Goal: Information Seeking & Learning: Find specific fact

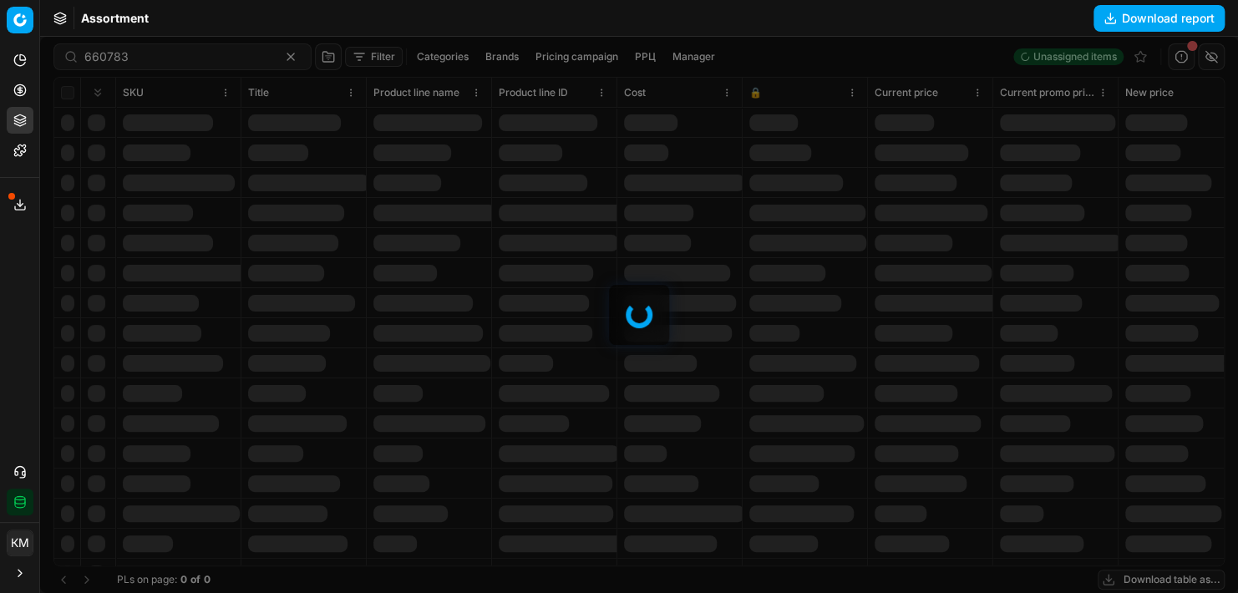
click at [139, 49] on div at bounding box center [639, 315] width 1198 height 556
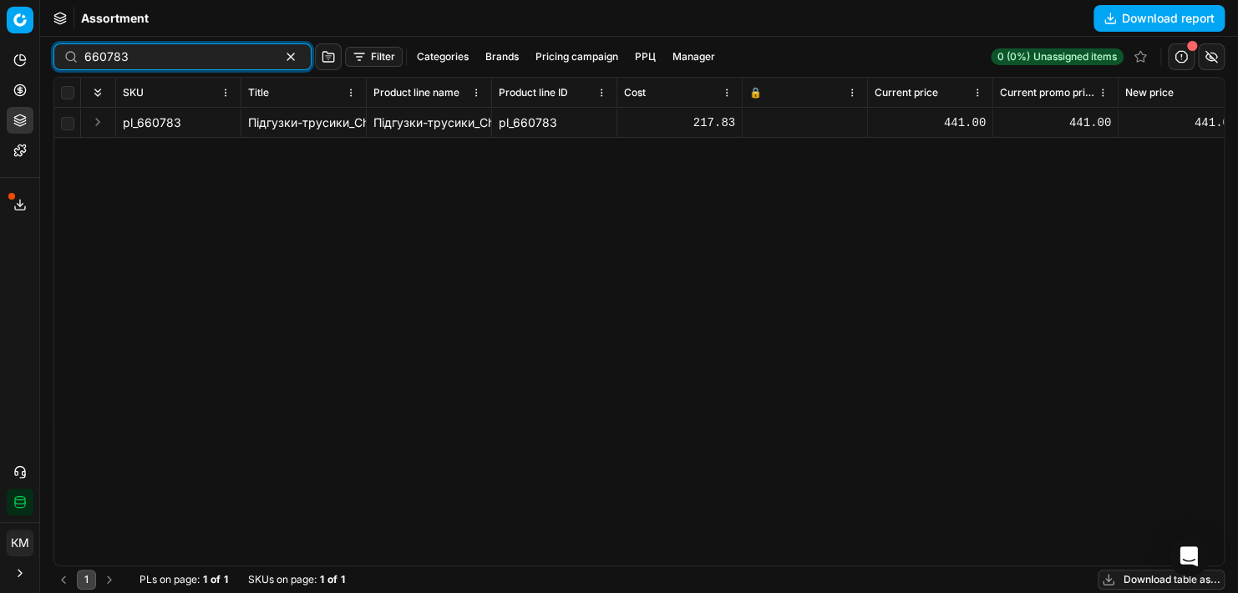
click at [281, 61] on button "button" at bounding box center [291, 57] width 20 height 20
click at [112, 54] on input at bounding box center [110, 56] width 52 height 17
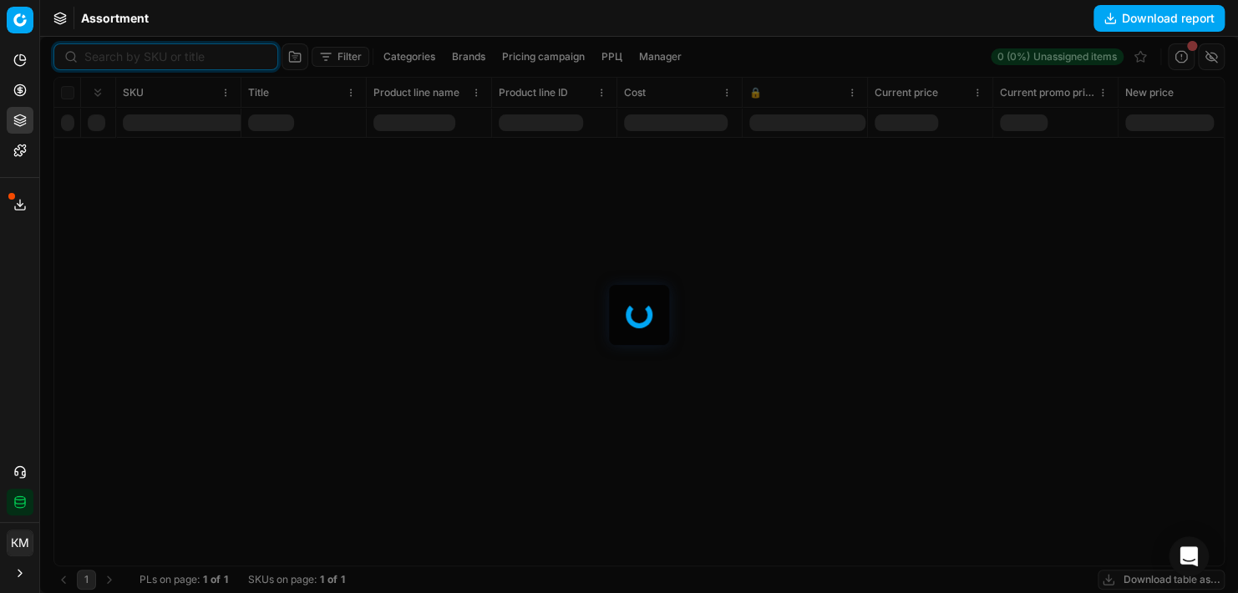
paste input "798561"
type input "798561"
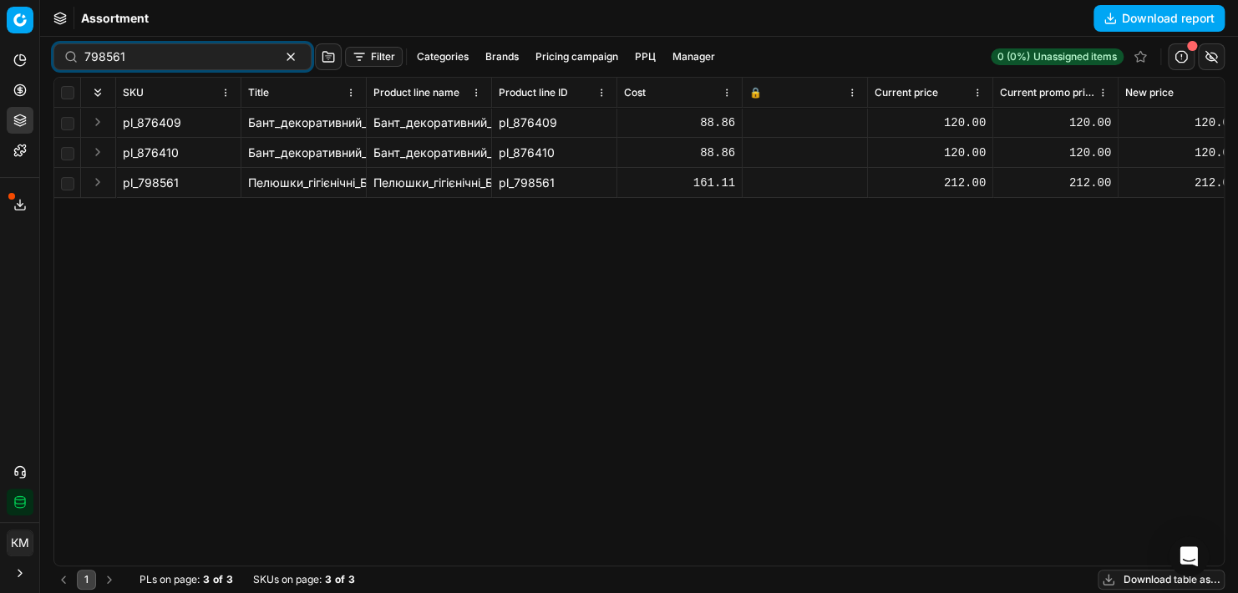
click at [162, 180] on span "pl_798561" at bounding box center [151, 183] width 56 height 17
click at [97, 183] on button "Expand" at bounding box center [98, 182] width 20 height 20
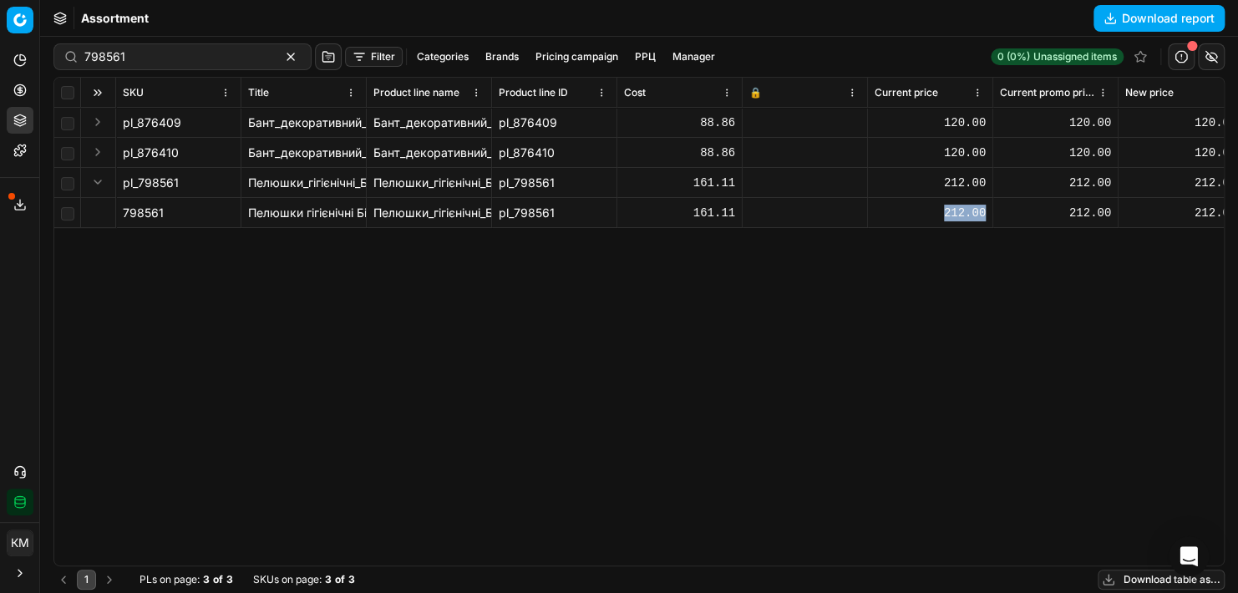
drag, startPoint x: 947, startPoint y: 212, endPoint x: 987, endPoint y: 214, distance: 40.1
click at [987, 214] on td "212.00" at bounding box center [930, 213] width 125 height 30
drag, startPoint x: 987, startPoint y: 214, endPoint x: 1020, endPoint y: 272, distance: 67.4
click at [1020, 272] on div "pl_876409 Бант_декоративний_Chomik_текстиль_10x10_см_6_шт._сріблястий_(59007798…" at bounding box center [639, 337] width 1170 height 458
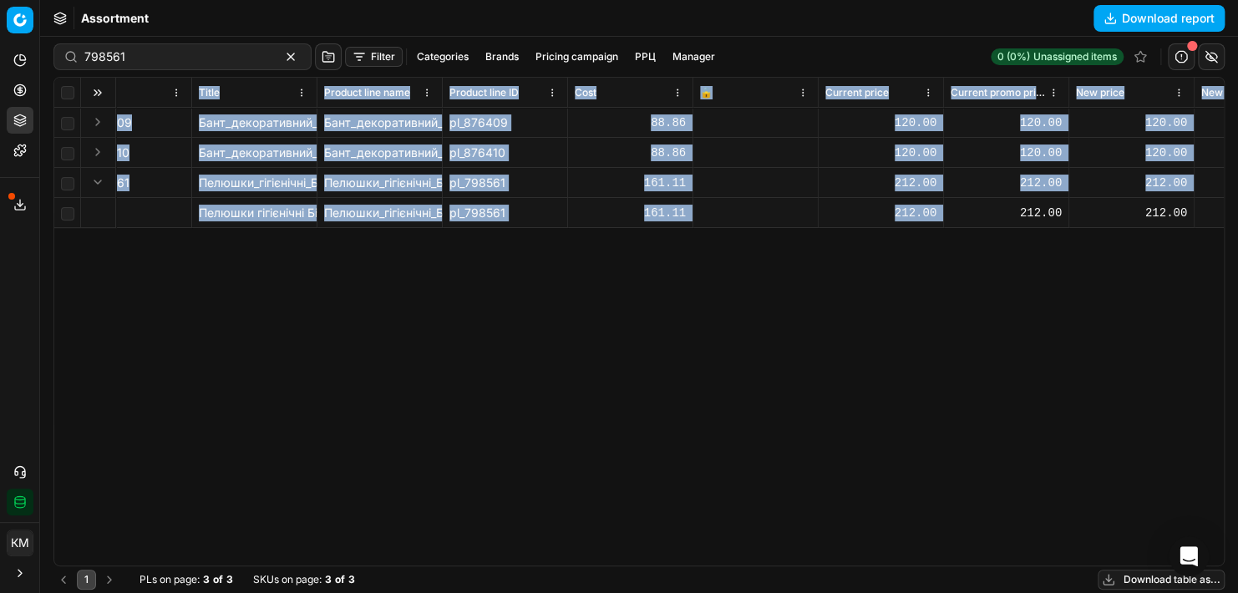
drag, startPoint x: 1068, startPoint y: 204, endPoint x: 1240, endPoint y: 206, distance: 172.1
click at [1237, 206] on html "Pricing platform Analytics Pricing Product portfolio Templates Export service 7…" at bounding box center [619, 296] width 1238 height 593
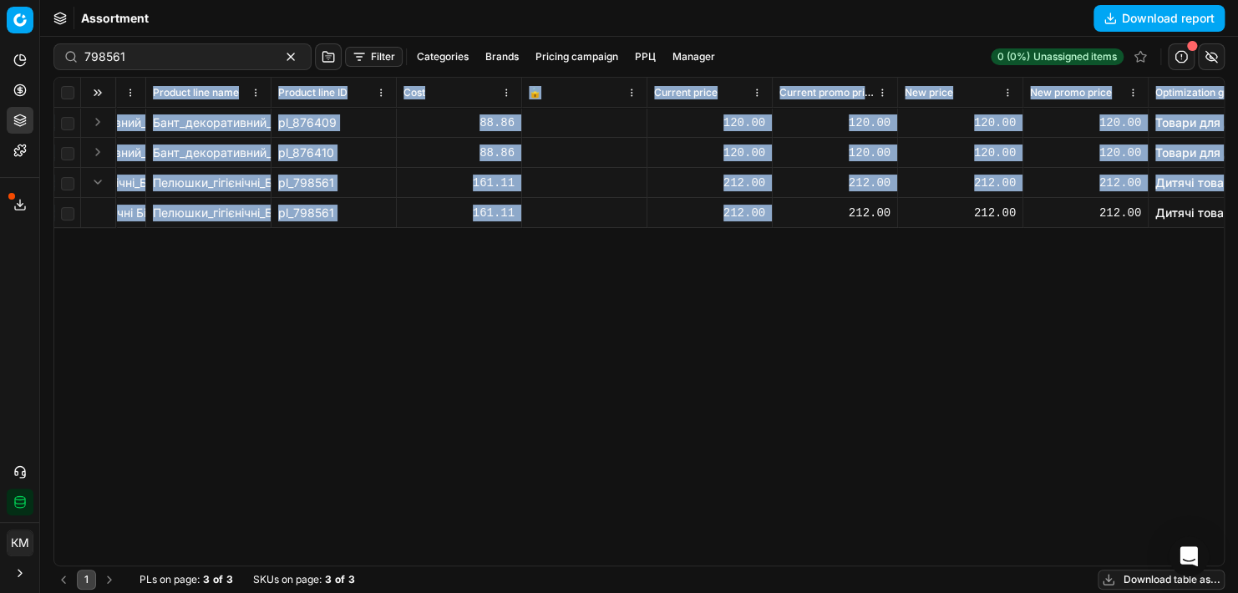
drag, startPoint x: 1240, startPoint y: 206, endPoint x: 987, endPoint y: 227, distance: 254.1
click at [1057, 227] on td "212.00" at bounding box center [1086, 213] width 125 height 30
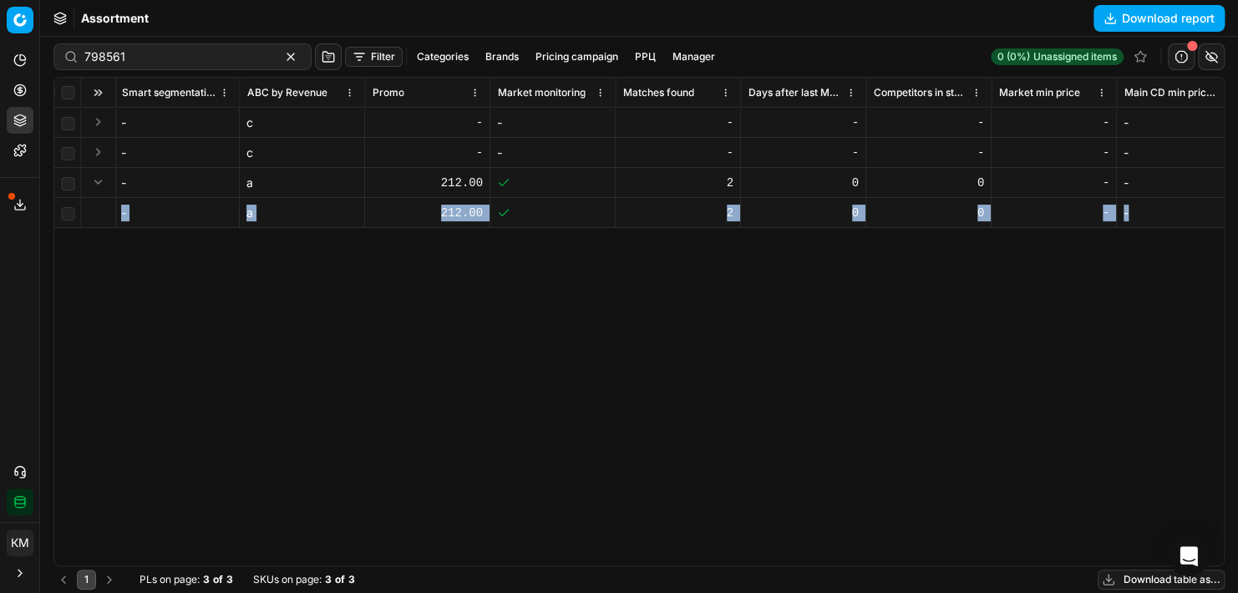
scroll to position [0, 4649]
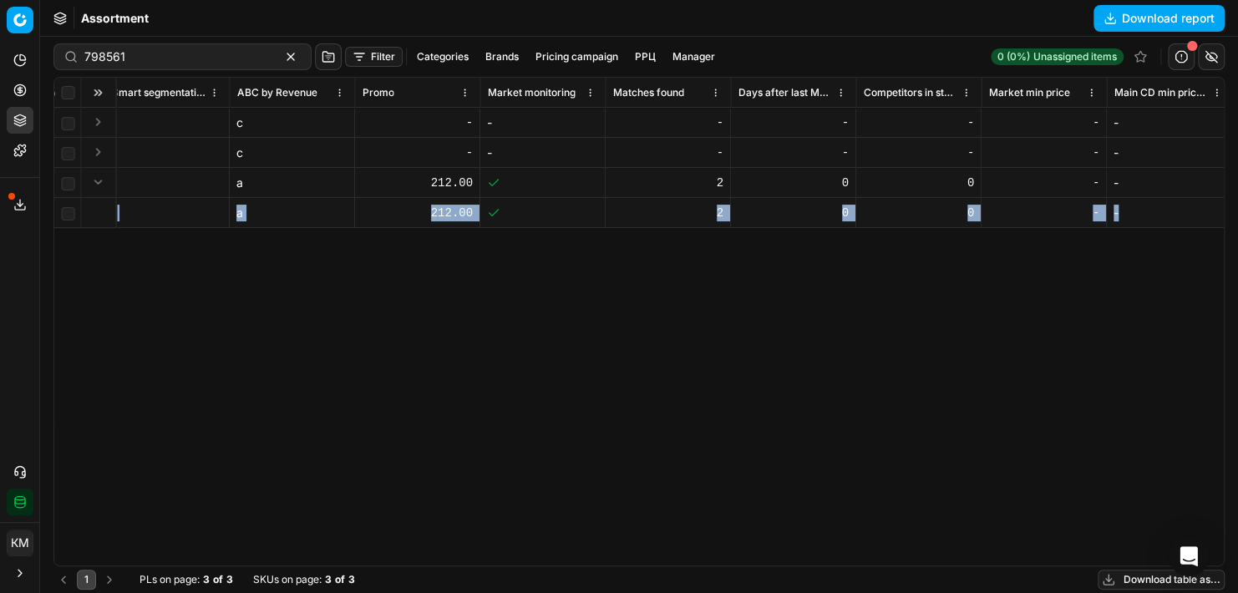
drag, startPoint x: 930, startPoint y: 212, endPoint x: 1171, endPoint y: 226, distance: 241.0
drag, startPoint x: 1171, startPoint y: 226, endPoint x: 1048, endPoint y: 268, distance: 130.0
click at [1029, 282] on div "SKU Title Product line name Product line ID Cost 🔒 Current price Current promo …" at bounding box center [639, 322] width 1170 height 488
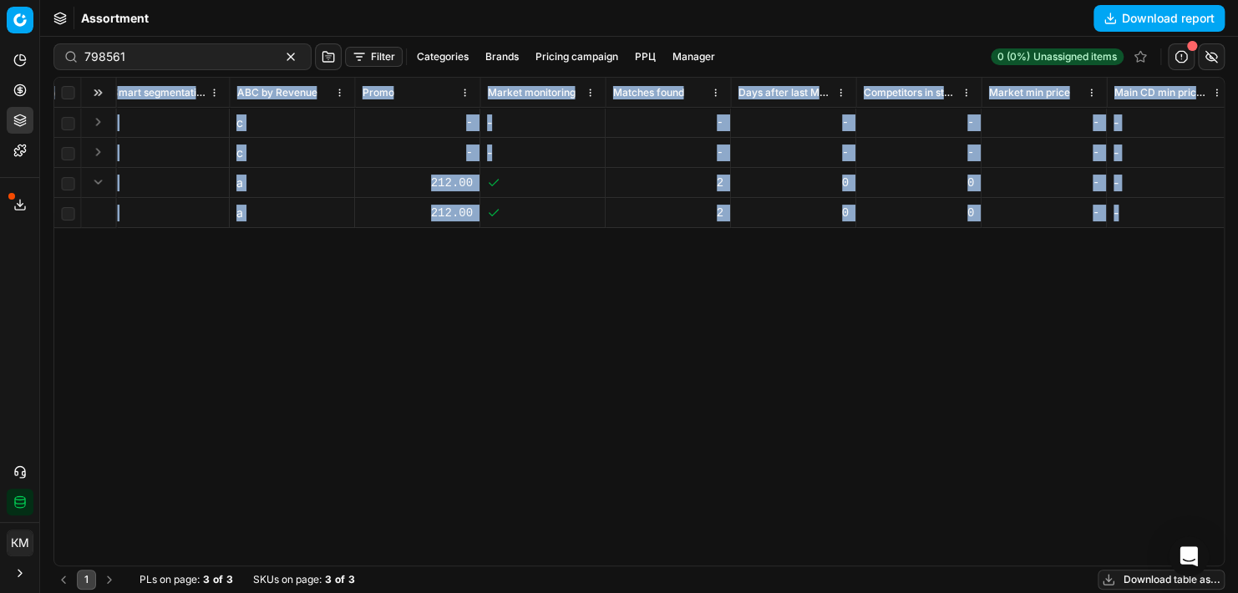
drag, startPoint x: 1146, startPoint y: 214, endPoint x: 1240, endPoint y: 218, distance: 94.5
click at [1237, 218] on html "Pricing platform Analytics Pricing Product portfolio Templates Export service 7…" at bounding box center [619, 296] width 1238 height 593
drag, startPoint x: 1240, startPoint y: 218, endPoint x: 1064, endPoint y: 248, distance: 178.8
click at [1064, 248] on div "SKU Title Product line name Product line ID Cost 🔒 Current price Current promo …" at bounding box center [639, 322] width 1170 height 488
click at [1104, 211] on td "-" at bounding box center [1044, 213] width 125 height 30
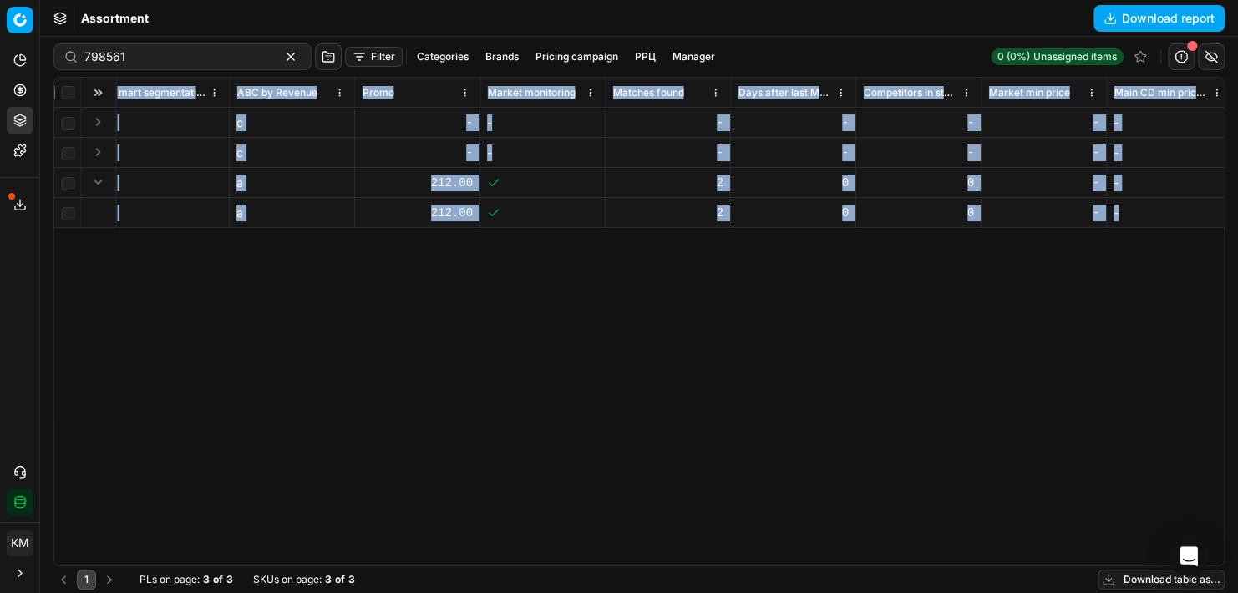
drag, startPoint x: 1125, startPoint y: 215, endPoint x: 1240, endPoint y: 219, distance: 114.5
click at [1237, 219] on html "Pricing platform Analytics Pricing Product portfolio Templates Export service 7…" at bounding box center [619, 296] width 1238 height 593
drag, startPoint x: 1240, startPoint y: 219, endPoint x: 1153, endPoint y: 240, distance: 89.4
click at [1177, 227] on td "-" at bounding box center [1169, 213] width 125 height 30
